Goal: Transaction & Acquisition: Purchase product/service

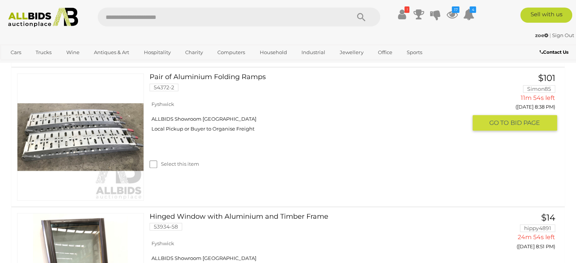
scroll to position [382, 0]
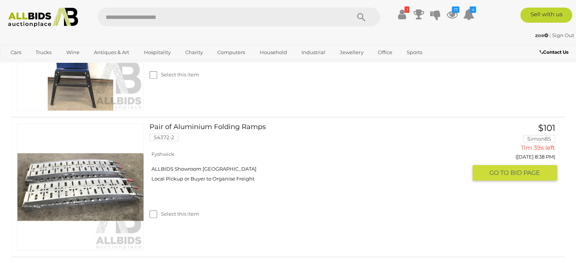
click at [125, 187] on img at bounding box center [80, 187] width 126 height 126
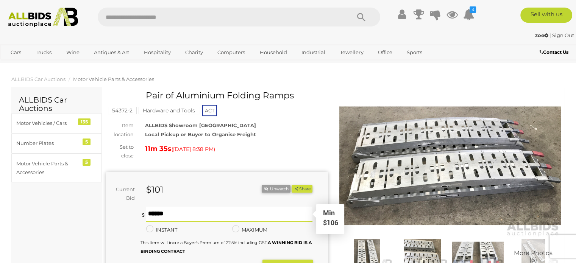
click at [197, 222] on input "text" at bounding box center [229, 214] width 167 height 15
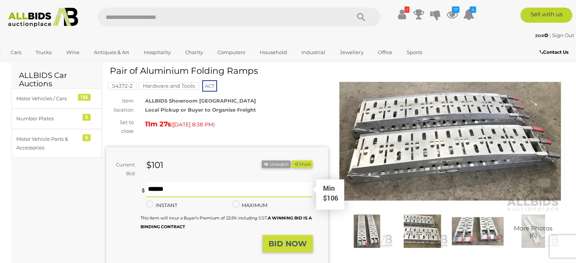
scroll to position [38, 0]
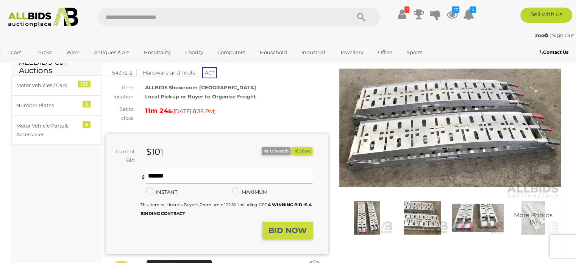
type input "***"
click at [290, 237] on button "BID NOW" at bounding box center [287, 231] width 50 height 18
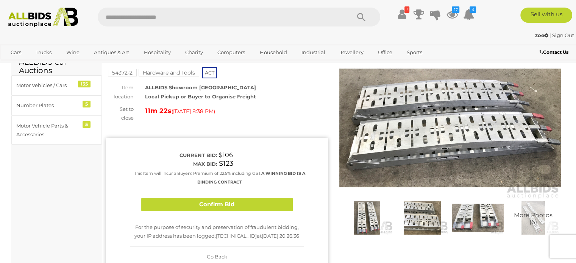
click at [271, 206] on button "Confirm Bid" at bounding box center [216, 204] width 151 height 13
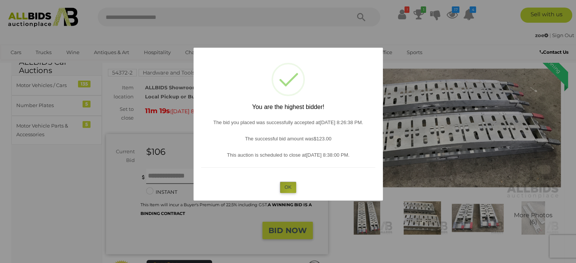
click at [291, 192] on button "OK" at bounding box center [288, 187] width 16 height 11
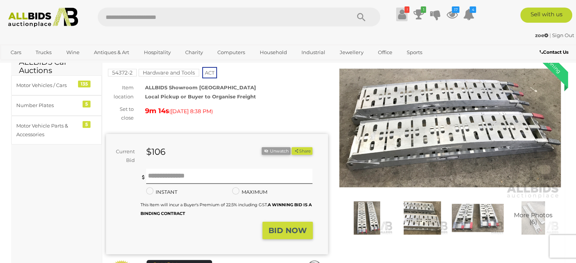
click at [403, 16] on icon at bounding box center [402, 15] width 8 height 14
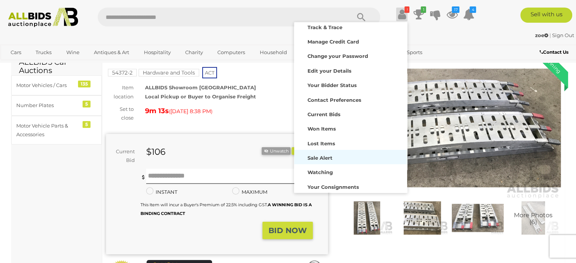
scroll to position [45, 0]
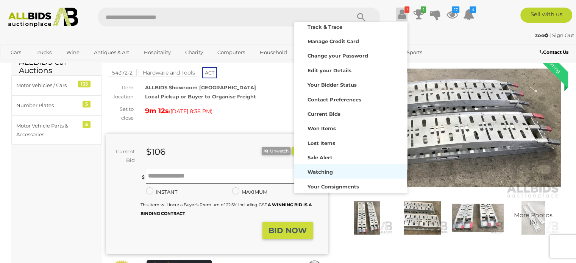
click at [324, 171] on strong "Watching" at bounding box center [319, 172] width 25 height 6
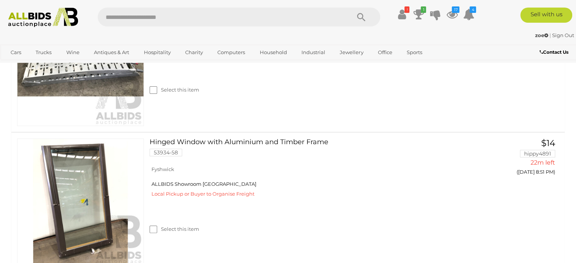
scroll to position [265, 0]
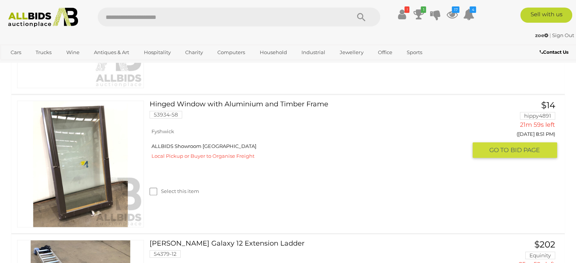
click at [106, 196] on img at bounding box center [80, 164] width 126 height 126
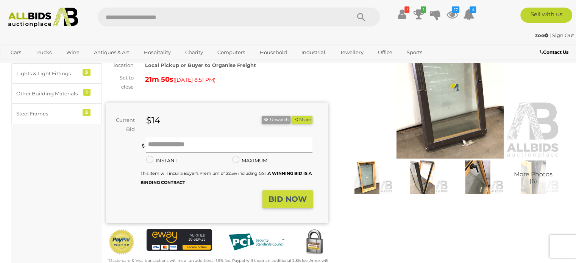
scroll to position [38, 0]
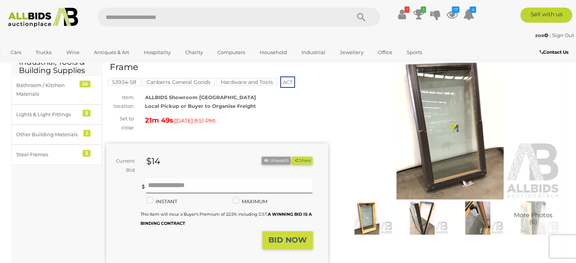
click at [457, 116] on img at bounding box center [450, 128] width 222 height 143
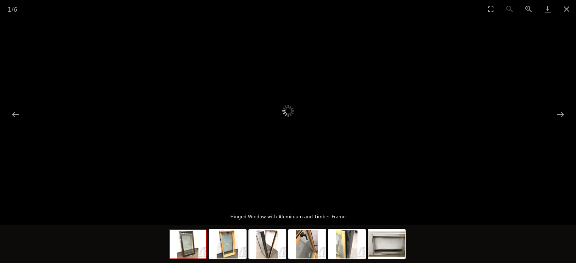
scroll to position [114, 0]
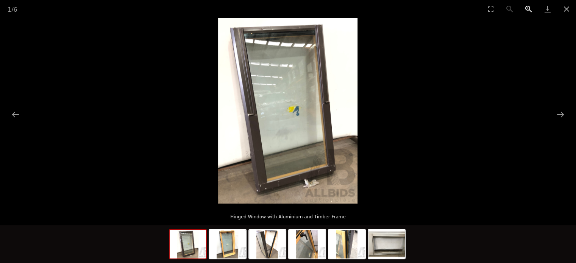
click at [529, 7] on button "Zoom in" at bounding box center [528, 9] width 19 height 18
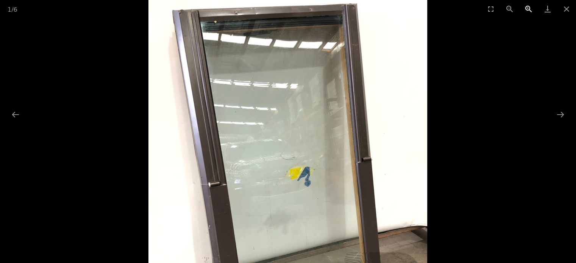
click at [529, 7] on button "Zoom in" at bounding box center [528, 9] width 19 height 18
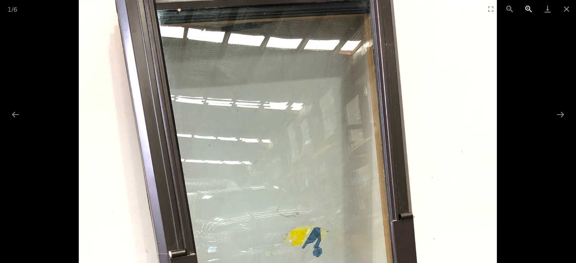
click at [529, 7] on button "Zoom in" at bounding box center [528, 9] width 19 height 18
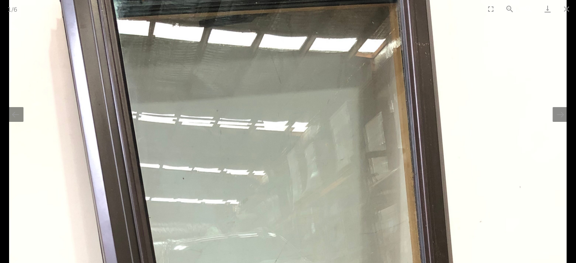
click at [529, 7] on button "Zoom in" at bounding box center [528, 9] width 19 height 18
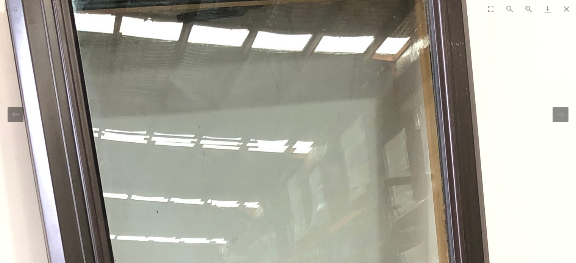
scroll to position [0, 0]
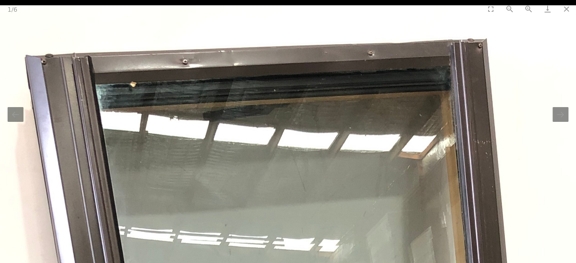
drag, startPoint x: 245, startPoint y: 119, endPoint x: 271, endPoint y: 241, distance: 125.4
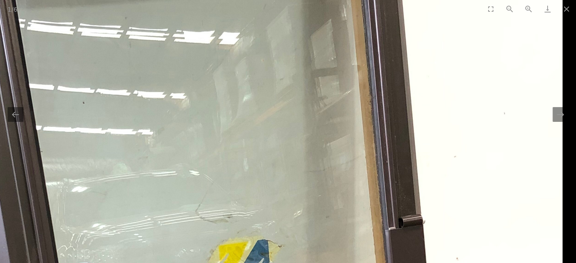
drag, startPoint x: 346, startPoint y: 148, endPoint x: 184, endPoint y: -46, distance: 253.4
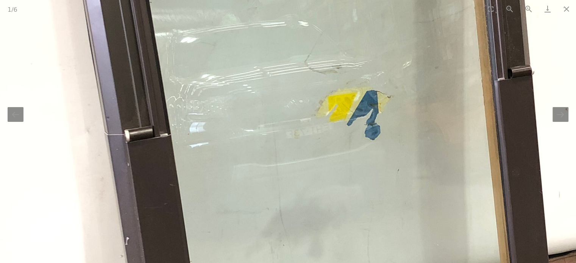
drag, startPoint x: 222, startPoint y: 148, endPoint x: 320, endPoint y: 111, distance: 104.7
click at [318, 112] on img at bounding box center [323, 114] width 697 height 930
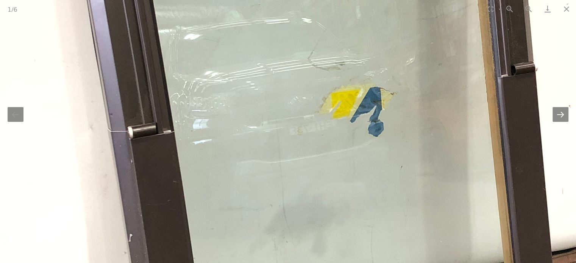
click at [557, 118] on button "Next slide" at bounding box center [560, 114] width 16 height 15
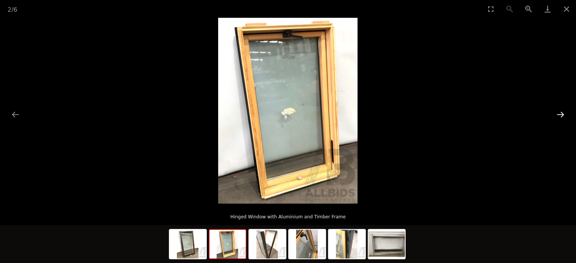
click at [560, 112] on button "Next slide" at bounding box center [560, 114] width 16 height 15
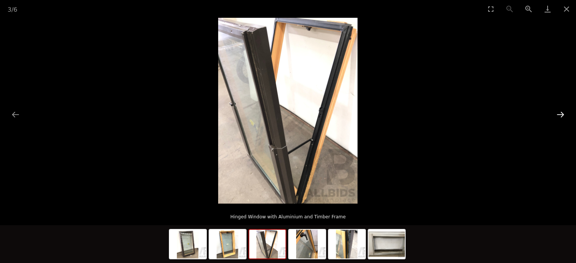
click at [565, 111] on button "Next slide" at bounding box center [560, 114] width 16 height 15
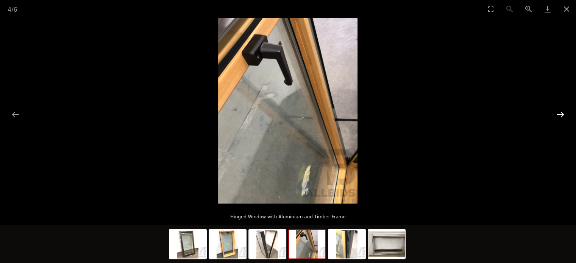
click at [562, 111] on button "Next slide" at bounding box center [560, 114] width 16 height 15
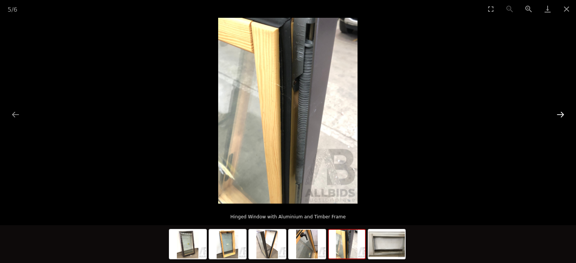
click at [562, 111] on button "Next slide" at bounding box center [560, 114] width 16 height 15
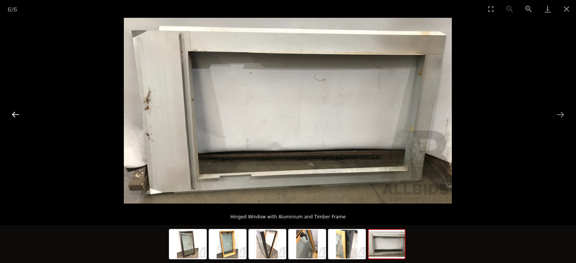
click at [11, 113] on button "Previous slide" at bounding box center [16, 114] width 16 height 15
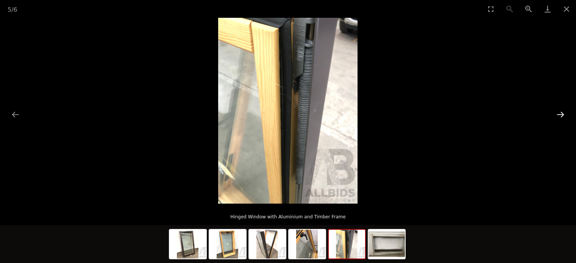
click at [560, 113] on button "Next slide" at bounding box center [560, 114] width 16 height 15
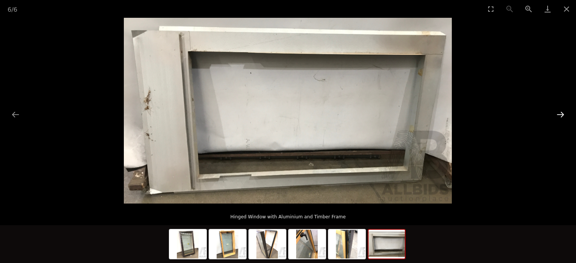
click at [559, 114] on button "Next slide" at bounding box center [560, 114] width 16 height 15
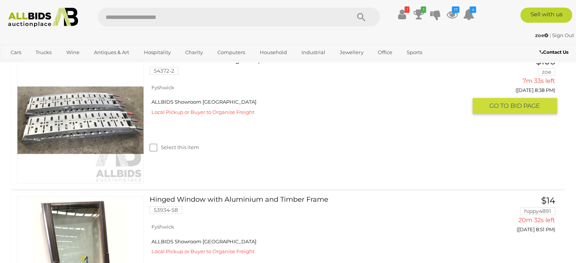
scroll to position [168, 0]
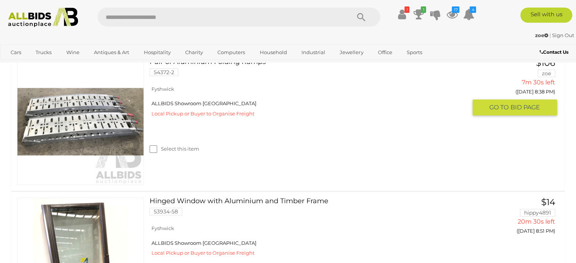
click at [101, 127] on img at bounding box center [80, 122] width 126 height 126
